Goal: Task Accomplishment & Management: Manage account settings

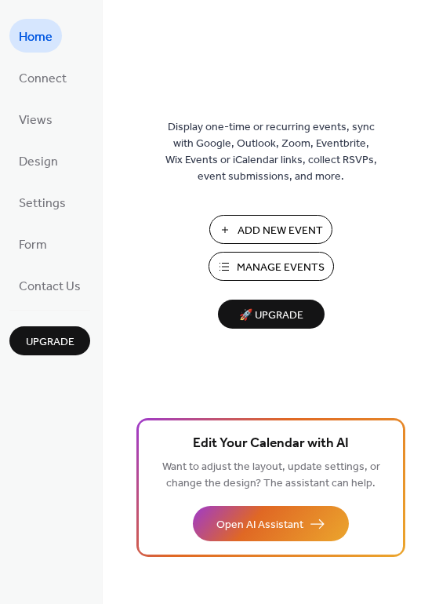
click at [277, 265] on span "Manage Events" at bounding box center [281, 268] width 88 height 16
click at [259, 264] on span "Manage Events" at bounding box center [281, 268] width 88 height 16
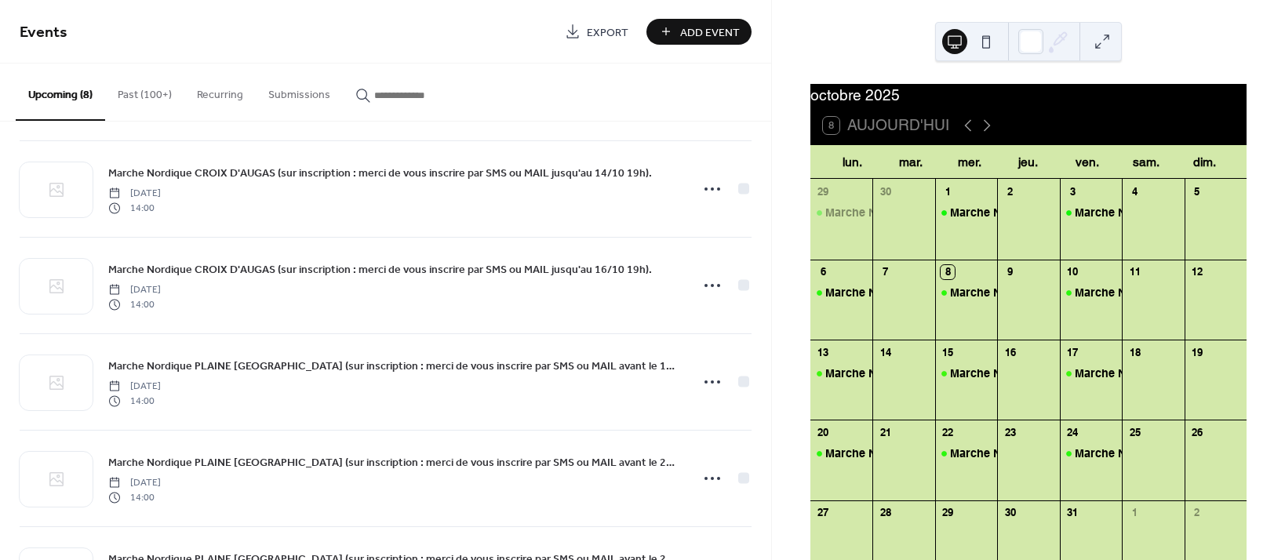
scroll to position [381, 0]
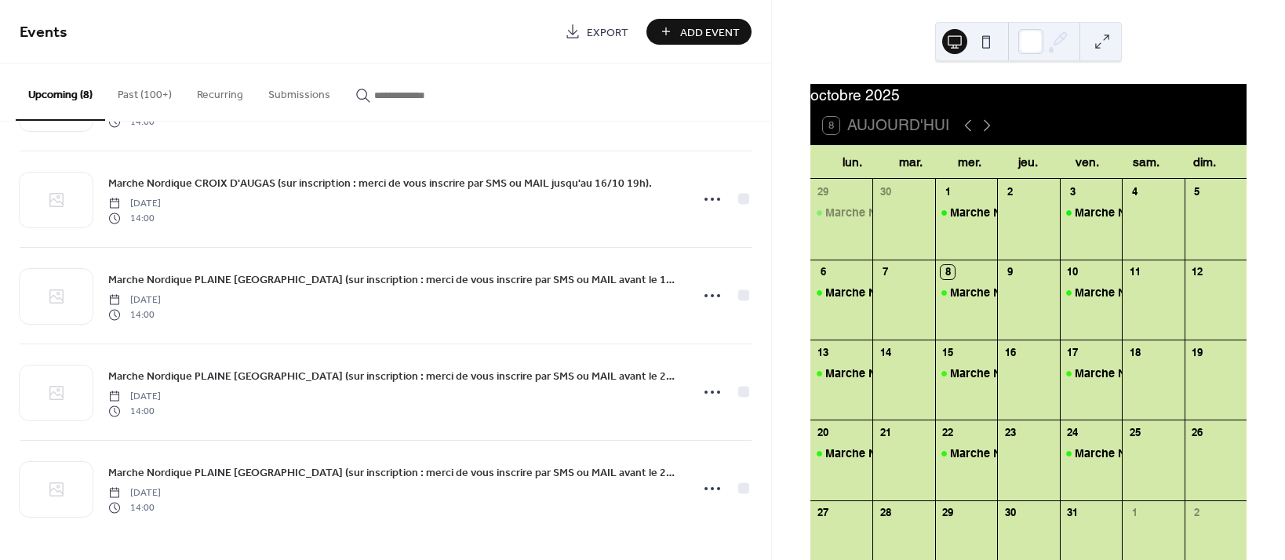
drag, startPoint x: 771, startPoint y: 472, endPoint x: 774, endPoint y: 505, distance: 33.1
click at [774, 505] on div "Events Export Add Event Upcoming (8) Past (100+) Recurring Submissions Marche N…" at bounding box center [642, 280] width 1285 height 560
drag, startPoint x: 769, startPoint y: 414, endPoint x: 389, endPoint y: 98, distance: 494.2
click at [388, 98] on input "button" at bounding box center [421, 95] width 94 height 16
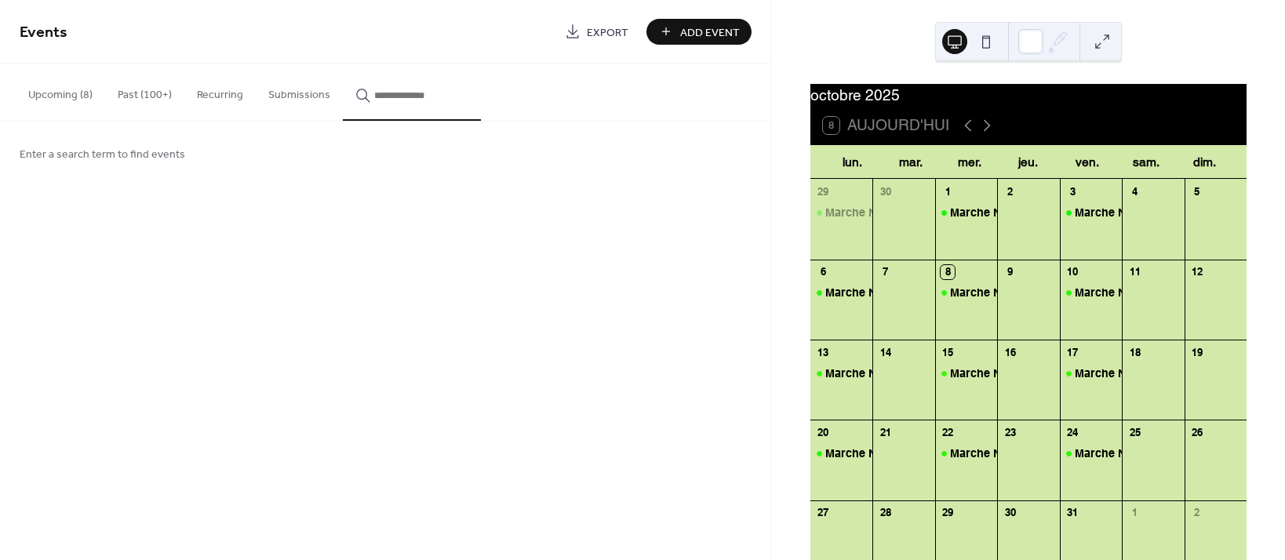
click at [137, 92] on button "Past (100+)" at bounding box center [144, 92] width 79 height 56
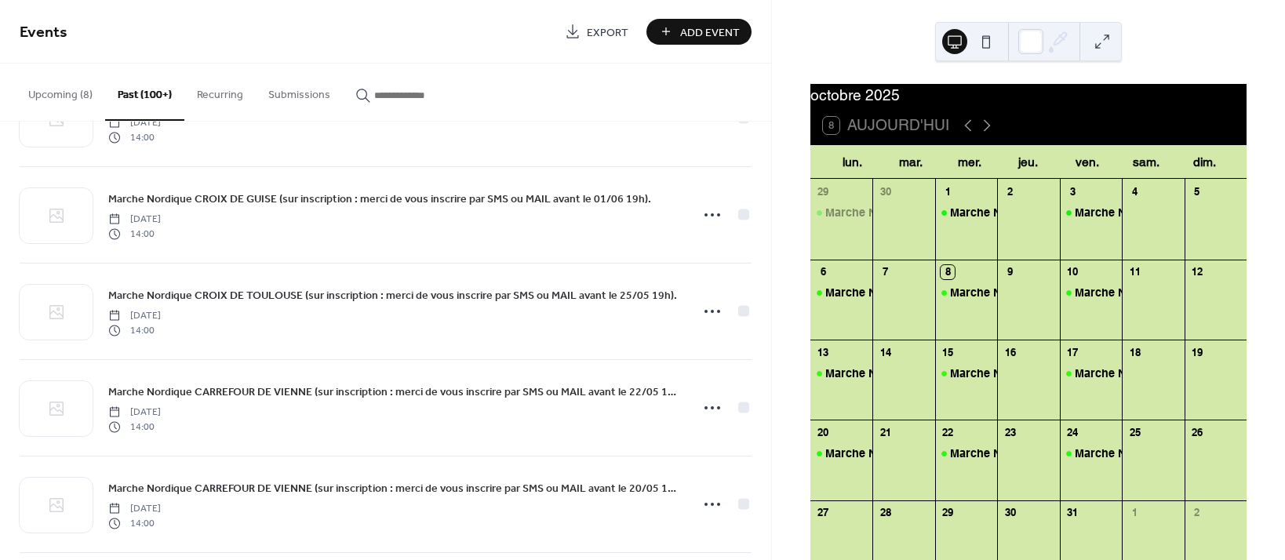
scroll to position [3412, 0]
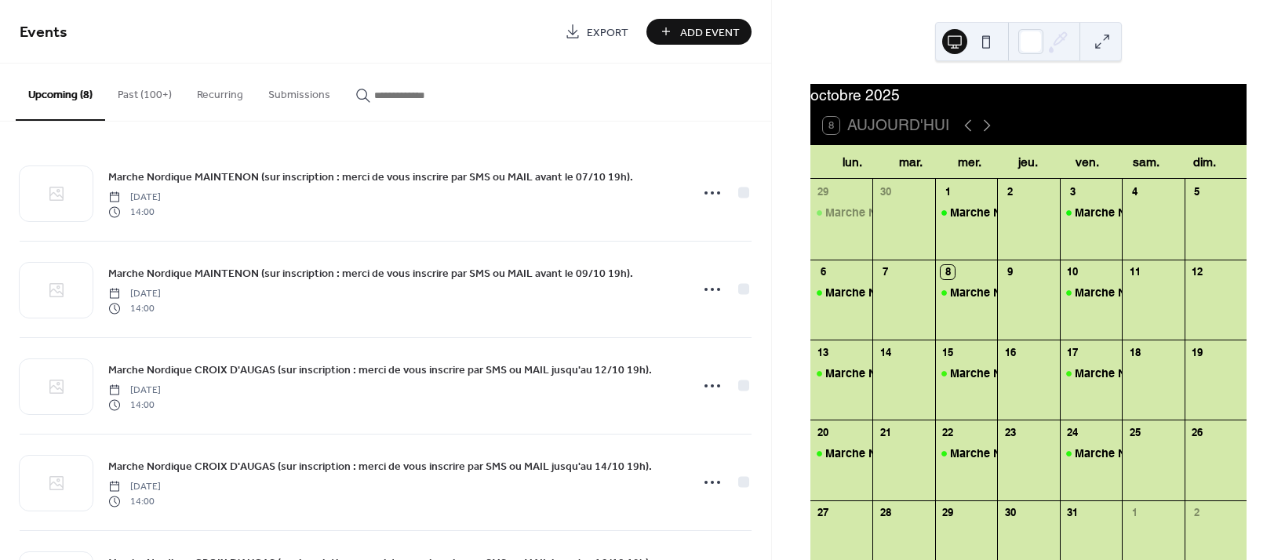
click at [138, 94] on button "Past (100+)" at bounding box center [144, 92] width 79 height 56
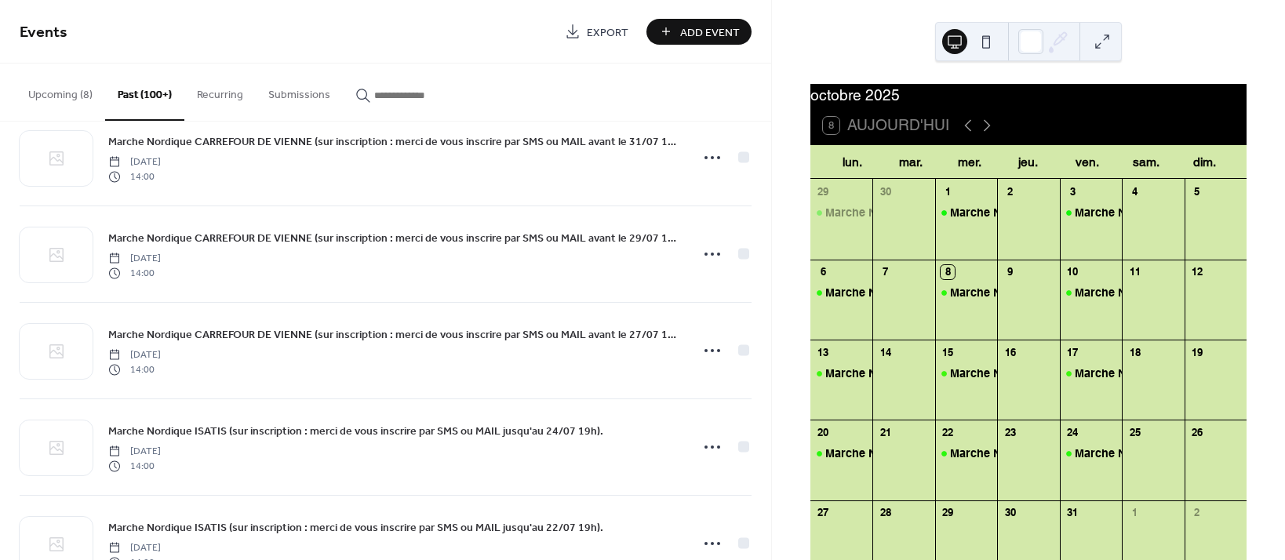
scroll to position [1912, 0]
